Goal: Information Seeking & Learning: Understand process/instructions

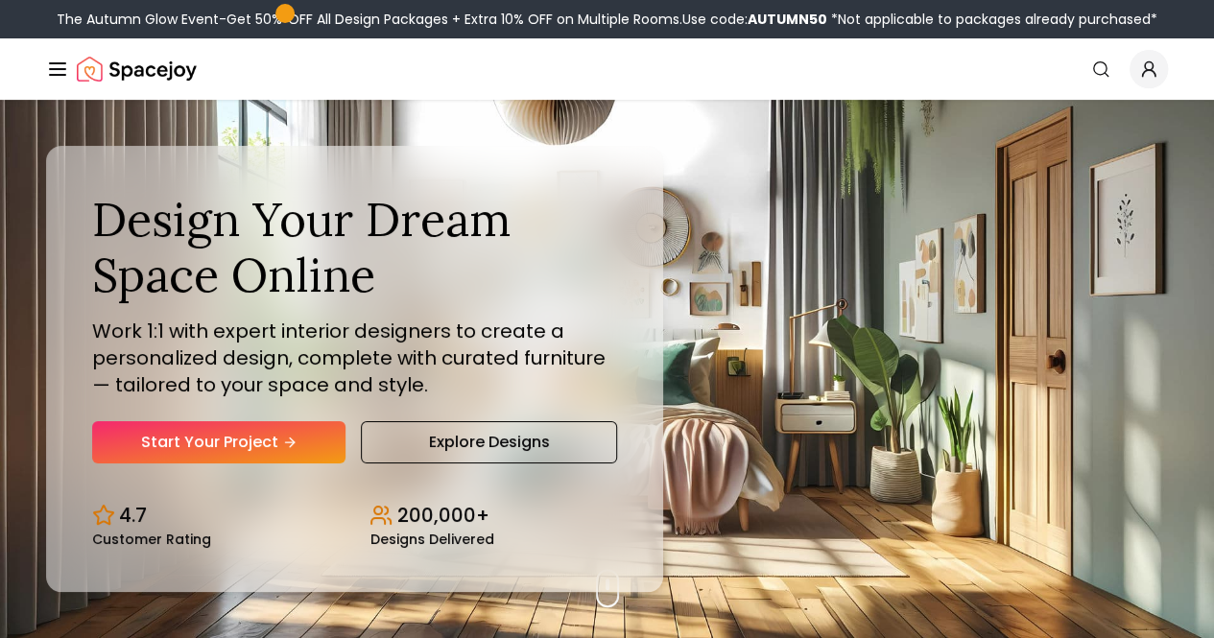
click at [0, 0] on link "Shop" at bounding box center [0, 0] width 0 height 0
click at [0, 0] on link "How It Works" at bounding box center [0, 0] width 0 height 0
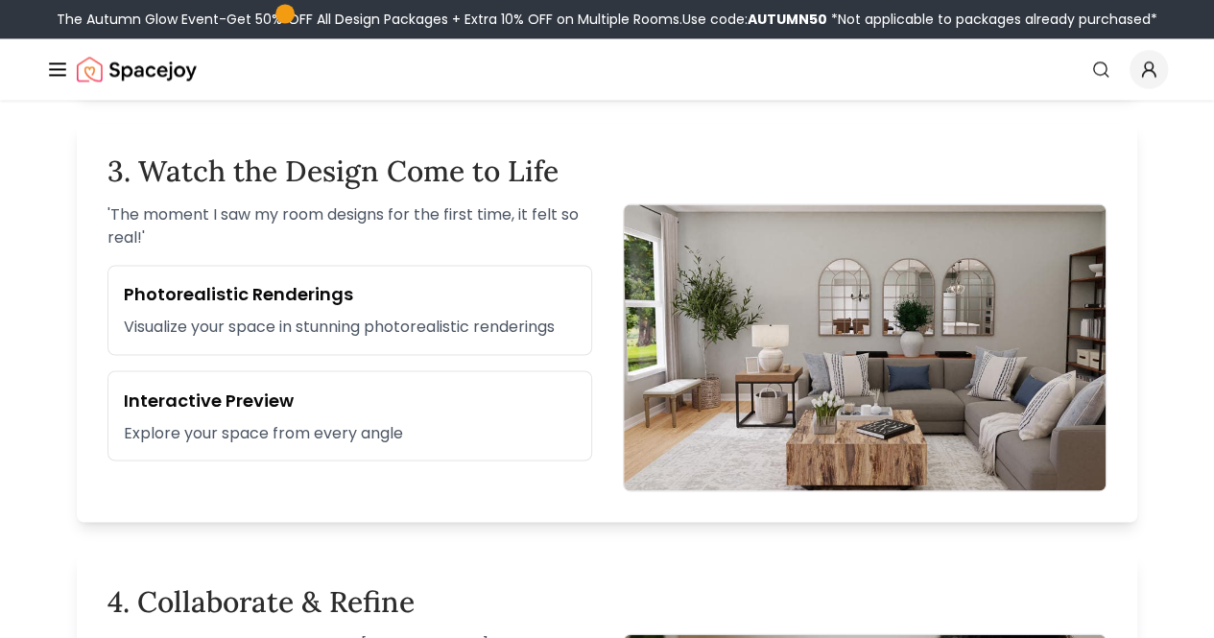
scroll to position [1475, 0]
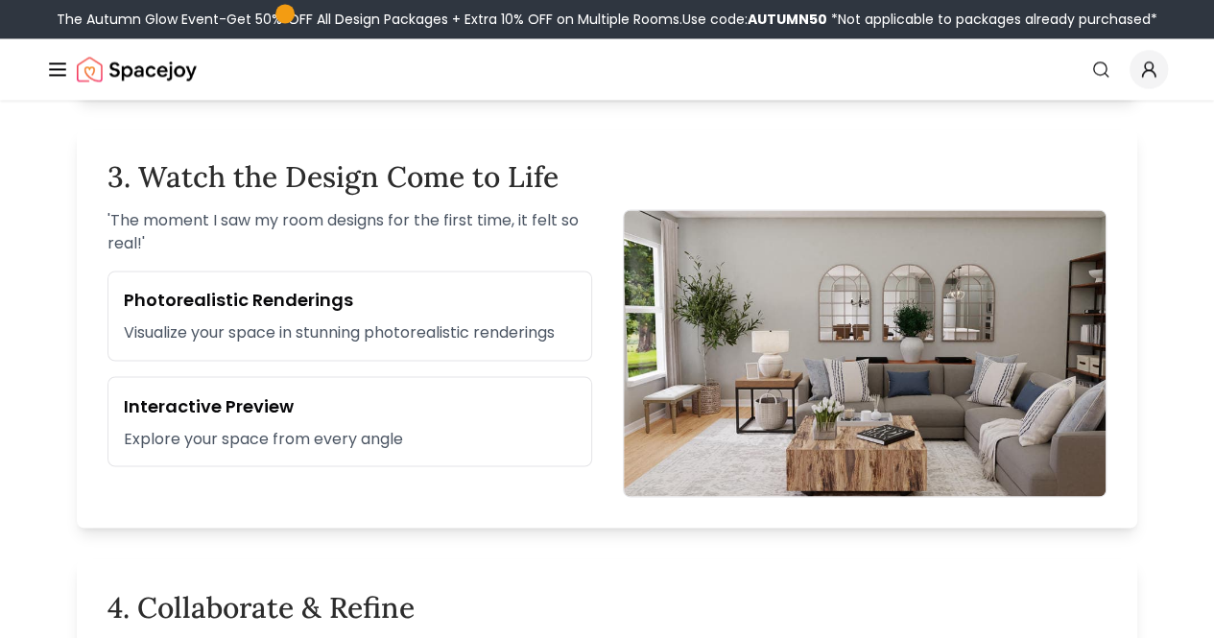
click at [0, 0] on link "AI Design" at bounding box center [0, 0] width 0 height 0
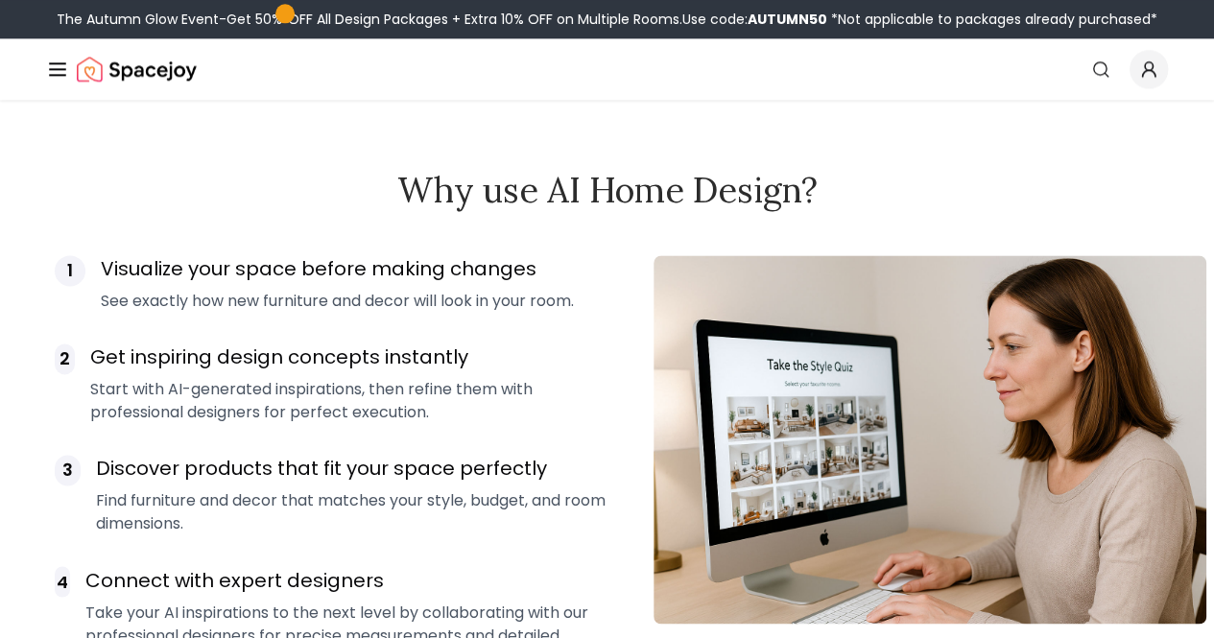
scroll to position [1237, 0]
